Goal: Task Accomplishment & Management: Use online tool/utility

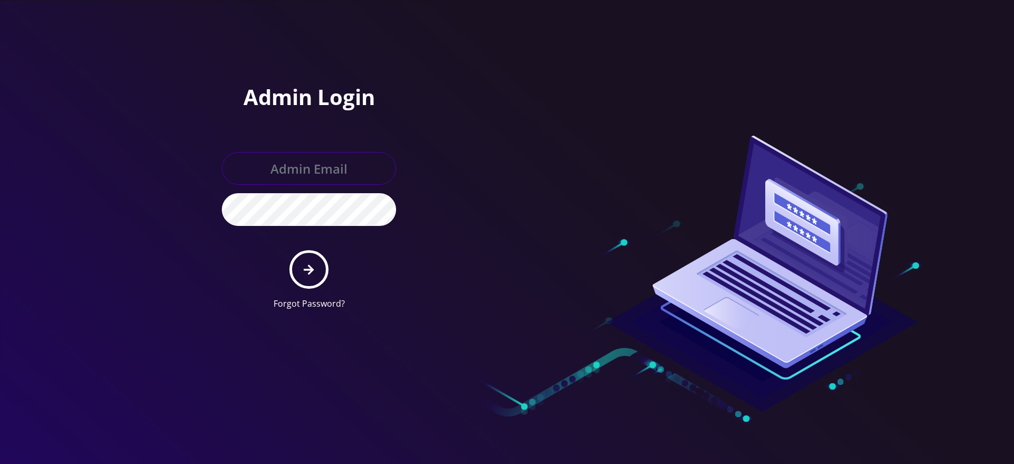
type input "[EMAIL_ADDRESS][DOMAIN_NAME]"
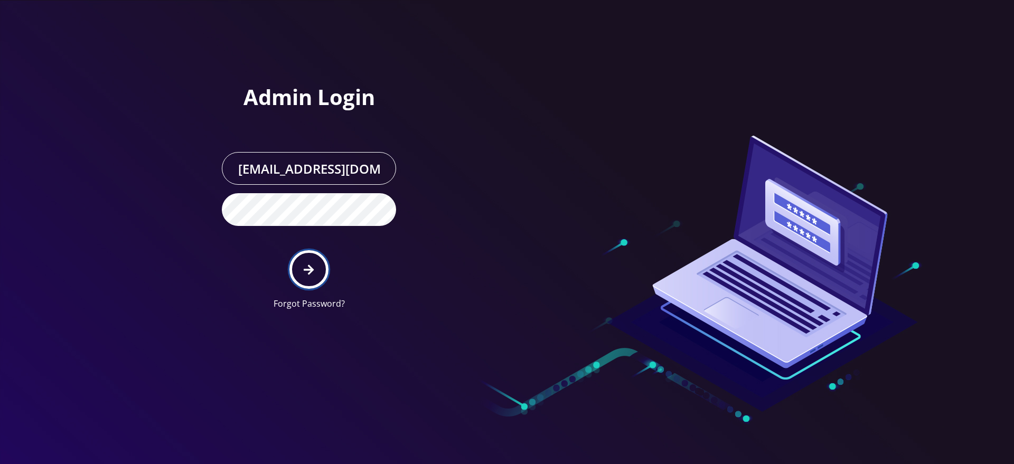
click at [308, 280] on button "submit" at bounding box center [308, 269] width 39 height 39
click at [314, 260] on button "submit" at bounding box center [308, 269] width 39 height 39
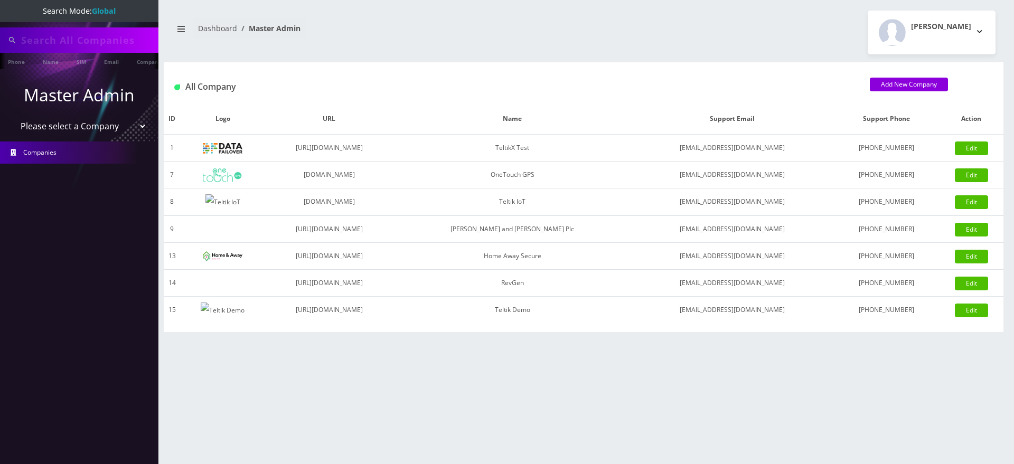
type input "3612"
select select "1"
click at [12, 117] on select "Please select a Company TeltikX Test OneTouch GPS Teltik IoT Hale and Serrano P…" at bounding box center [79, 127] width 135 height 20
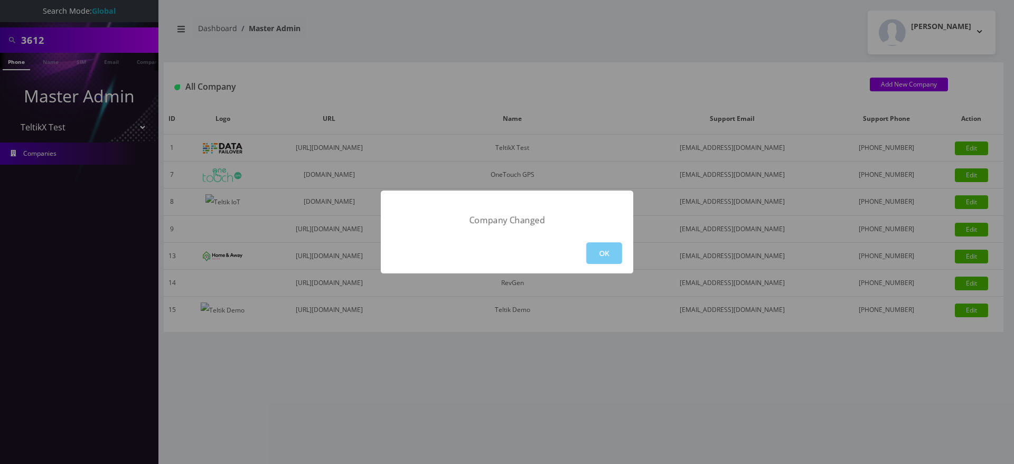
click at [602, 247] on button "OK" at bounding box center [604, 253] width 36 height 22
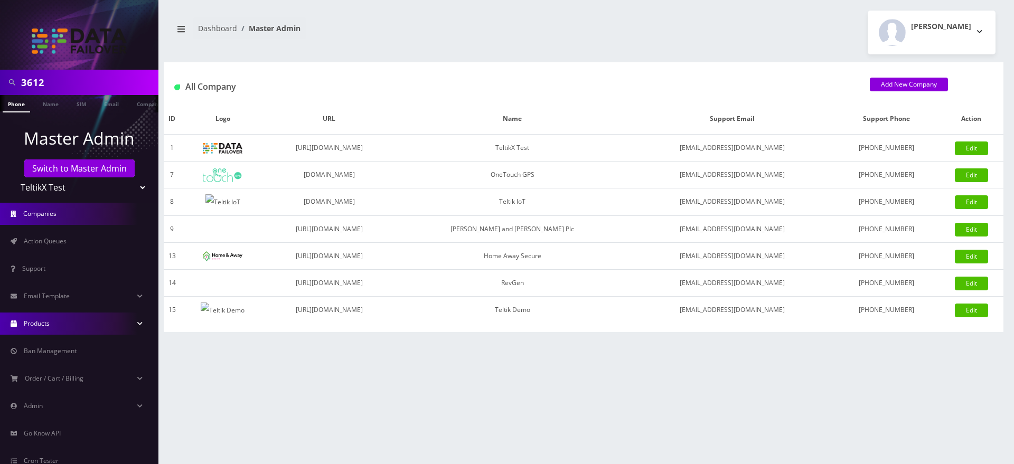
scroll to position [57, 0]
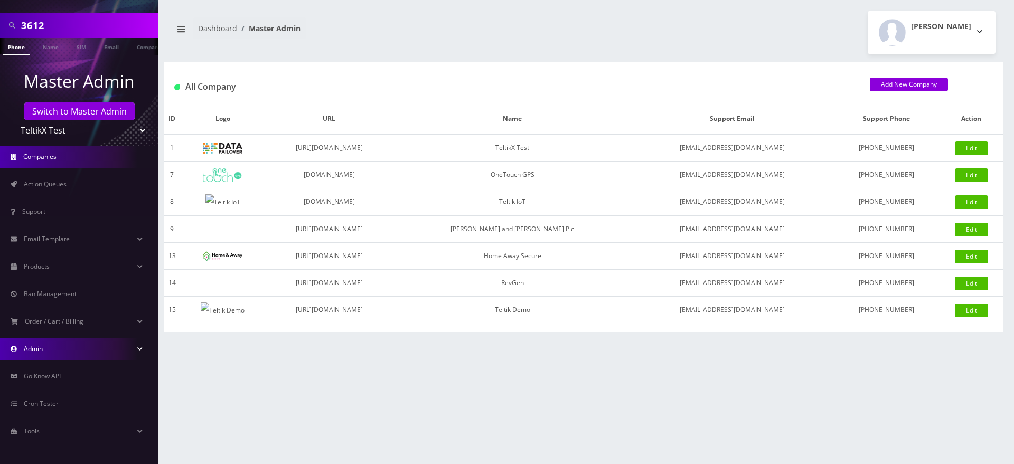
click at [51, 353] on link "Admin" at bounding box center [79, 349] width 158 height 22
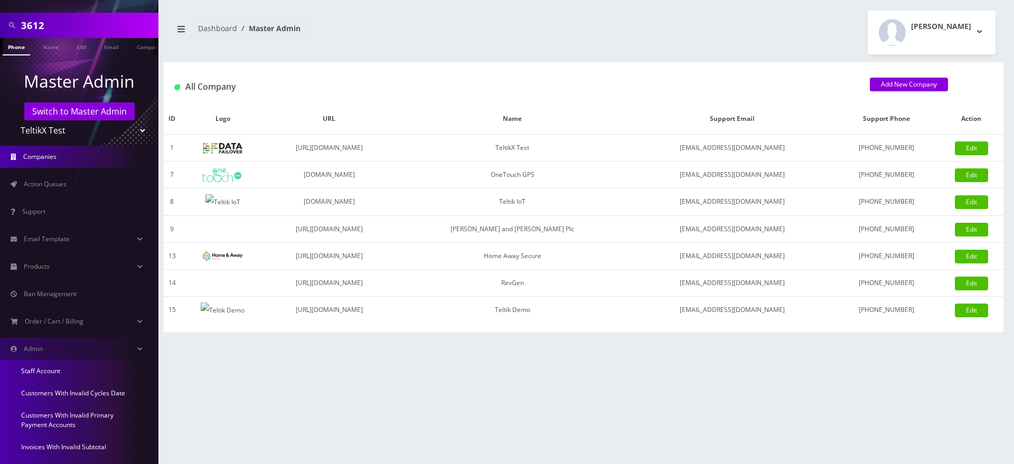
scroll to position [244, 0]
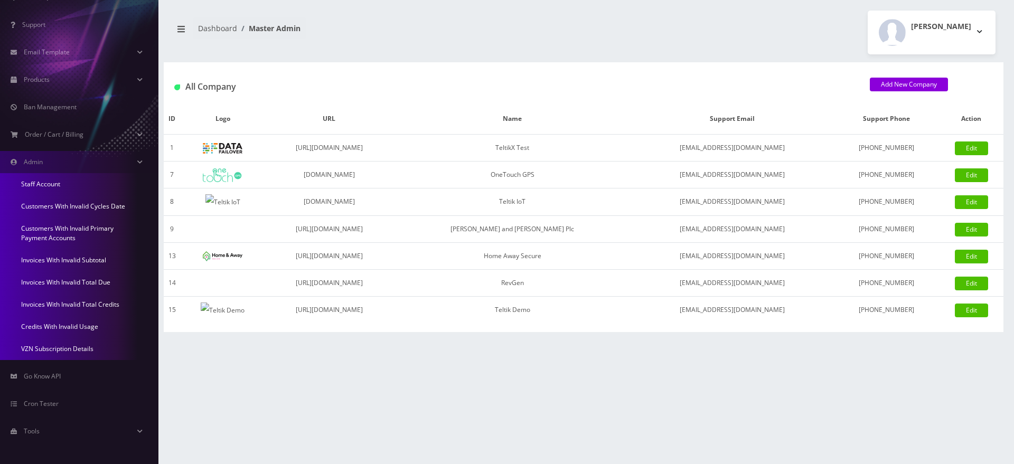
click at [70, 259] on link "Invoices With Invalid Subtotal" at bounding box center [79, 260] width 158 height 22
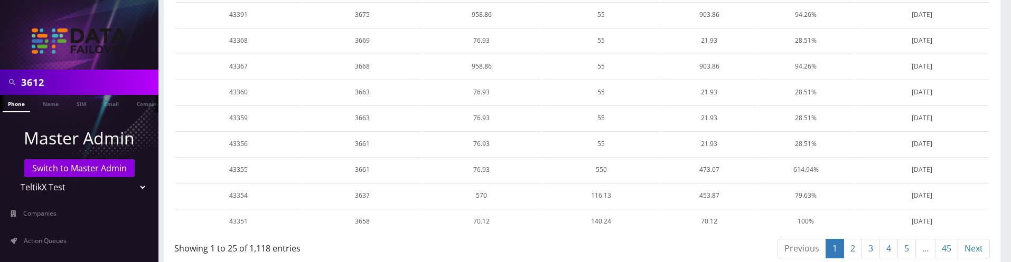
scroll to position [631, 0]
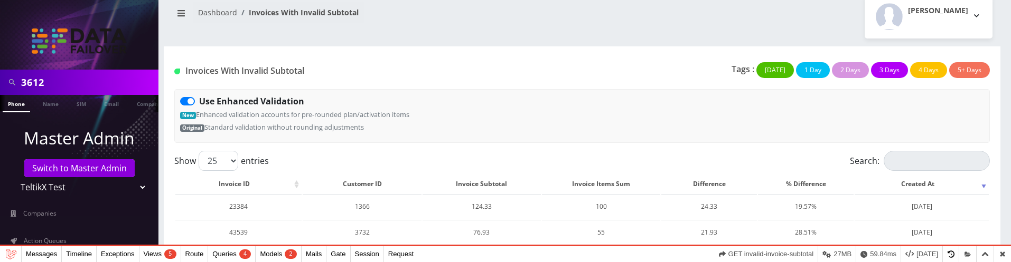
scroll to position [646, 0]
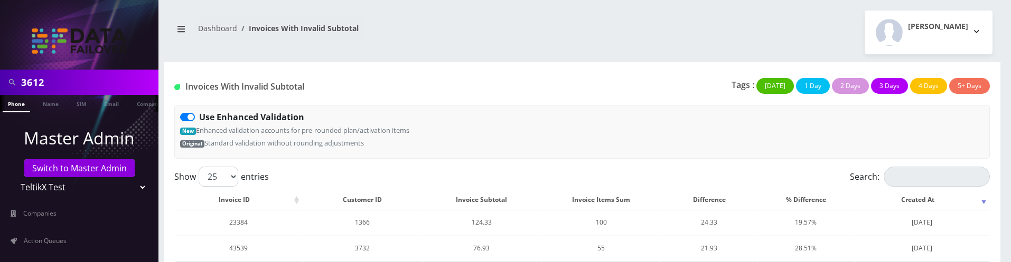
scroll to position [631, 0]
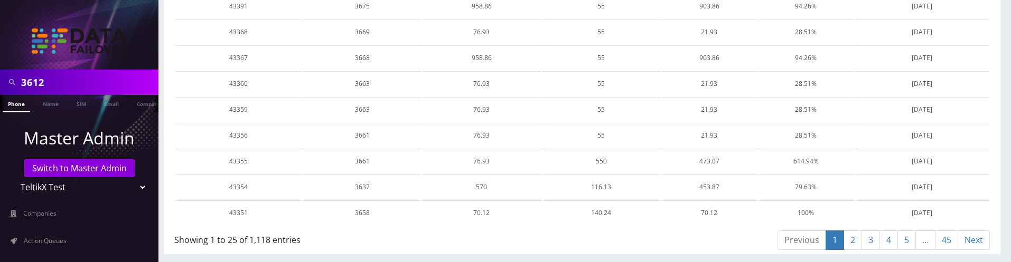
click at [946, 246] on link "45" at bounding box center [946, 241] width 23 height 20
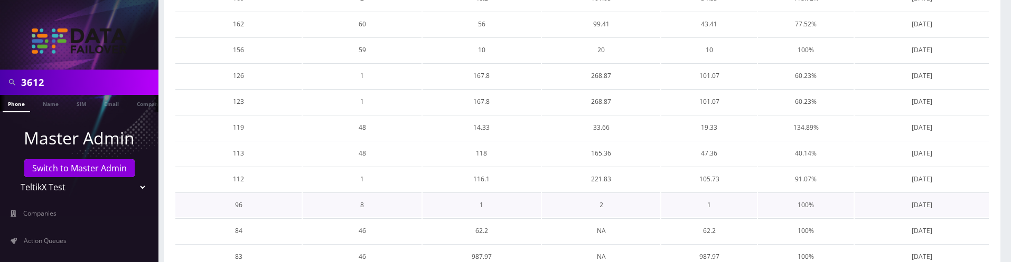
scroll to position [449, 0]
